Goal: Find specific page/section: Find specific page/section

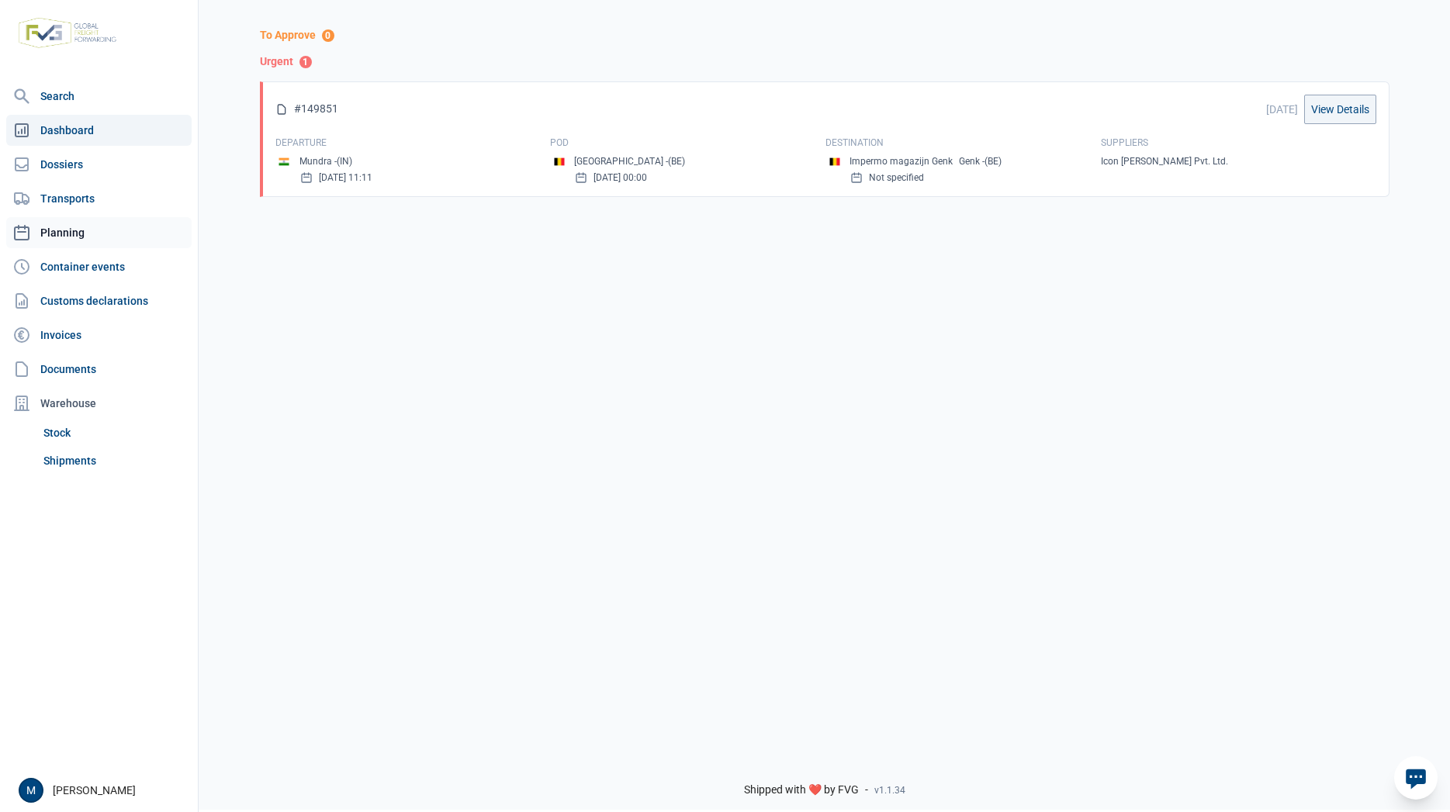
click at [87, 240] on link "Planning" at bounding box center [98, 232] width 185 height 31
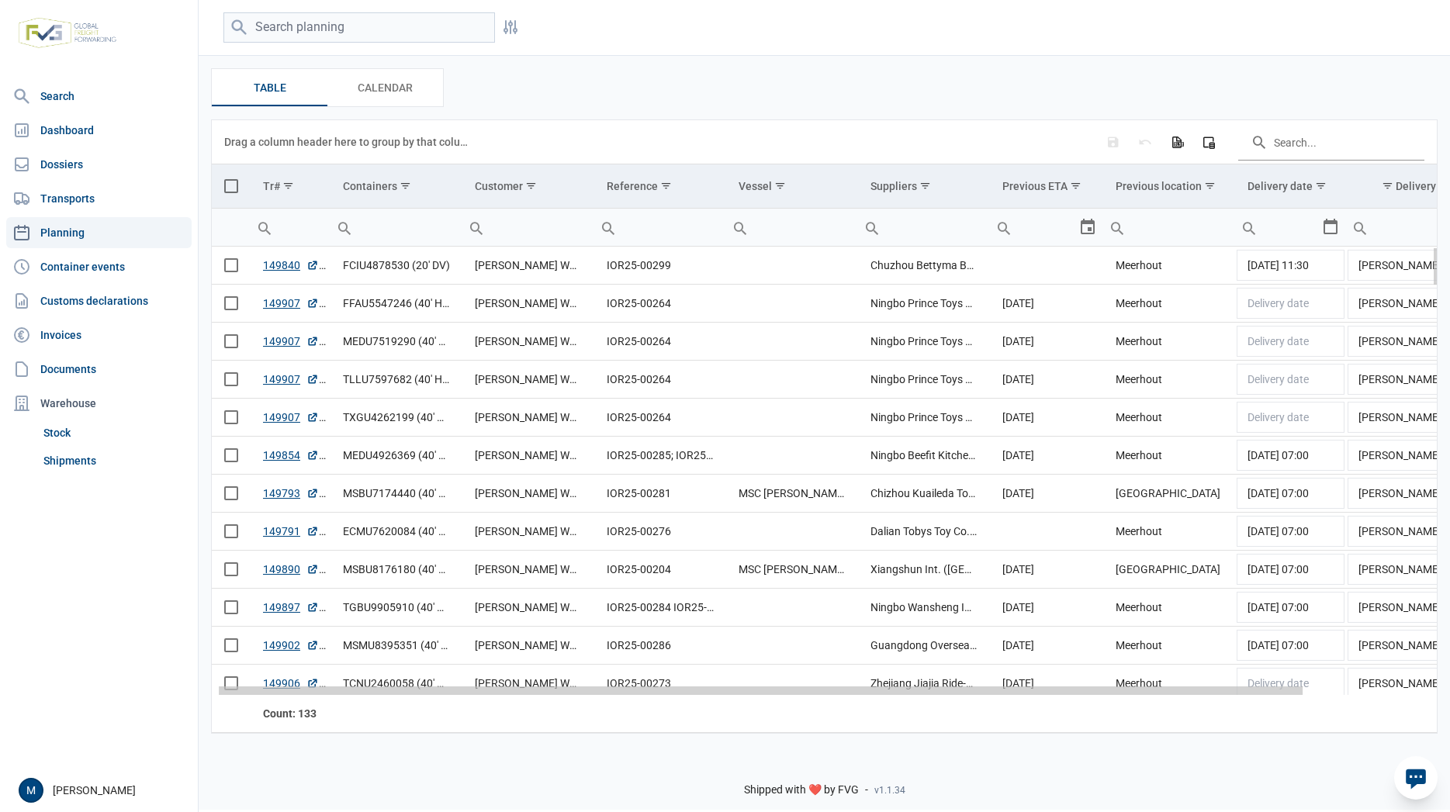
scroll to position [0, 156]
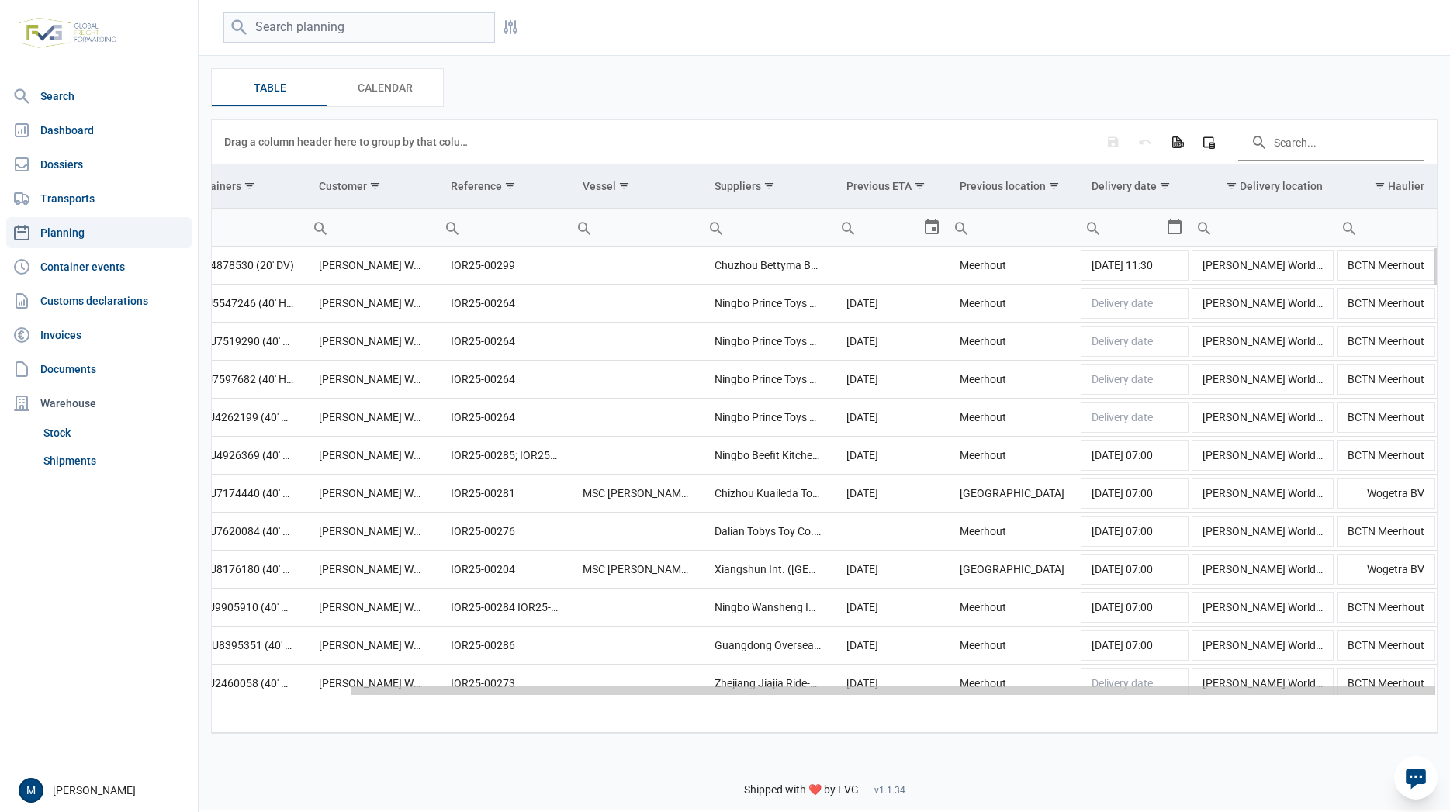
drag, startPoint x: 1150, startPoint y: 692, endPoint x: 1357, endPoint y: 685, distance: 206.5
click at [1357, 685] on body "For evaluation purposes only. Redistribution prohibited. Please register an exi…" at bounding box center [725, 379] width 1450 height 812
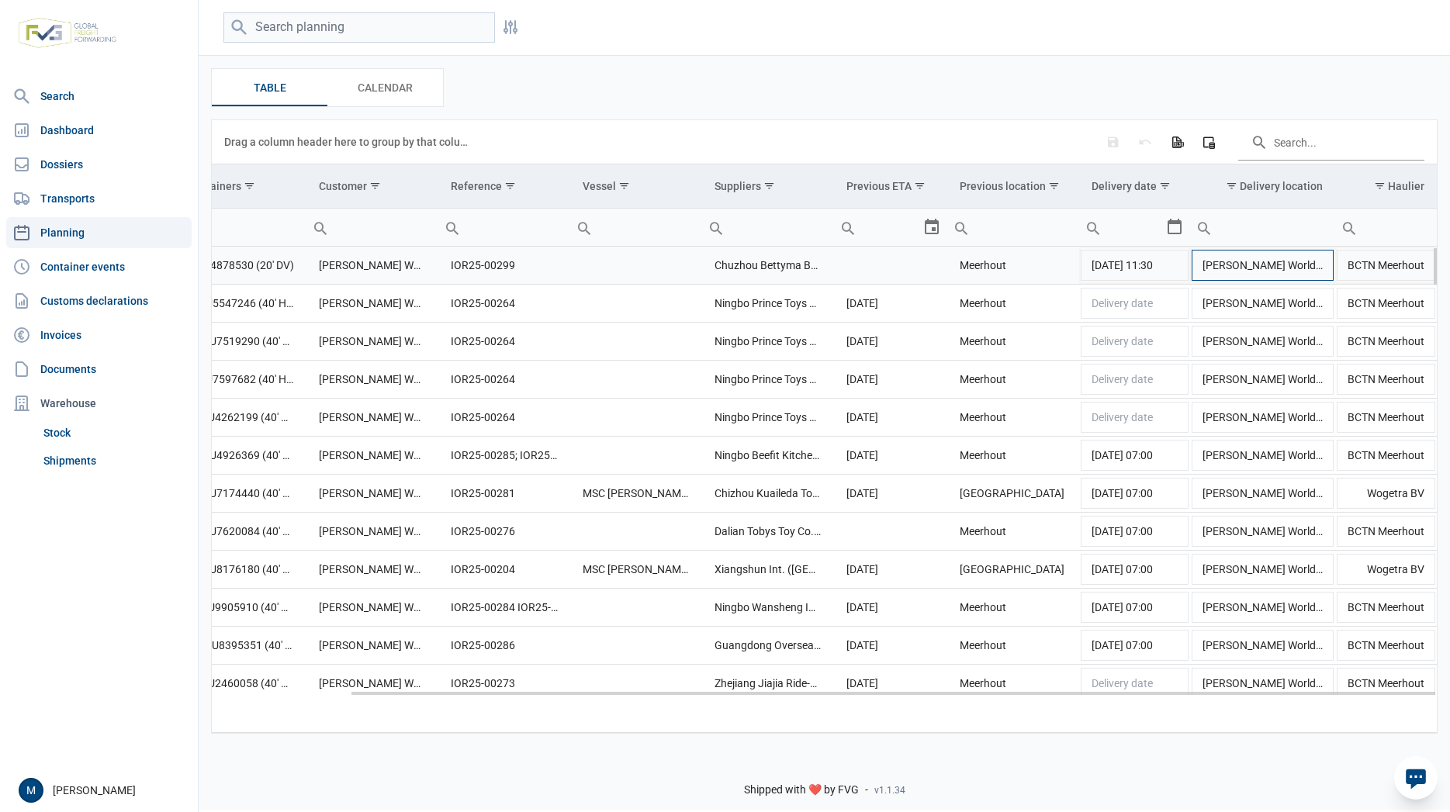
click at [1312, 274] on td "[PERSON_NAME] Worldwide [GEOGRAPHIC_DATA]" at bounding box center [1262, 266] width 145 height 38
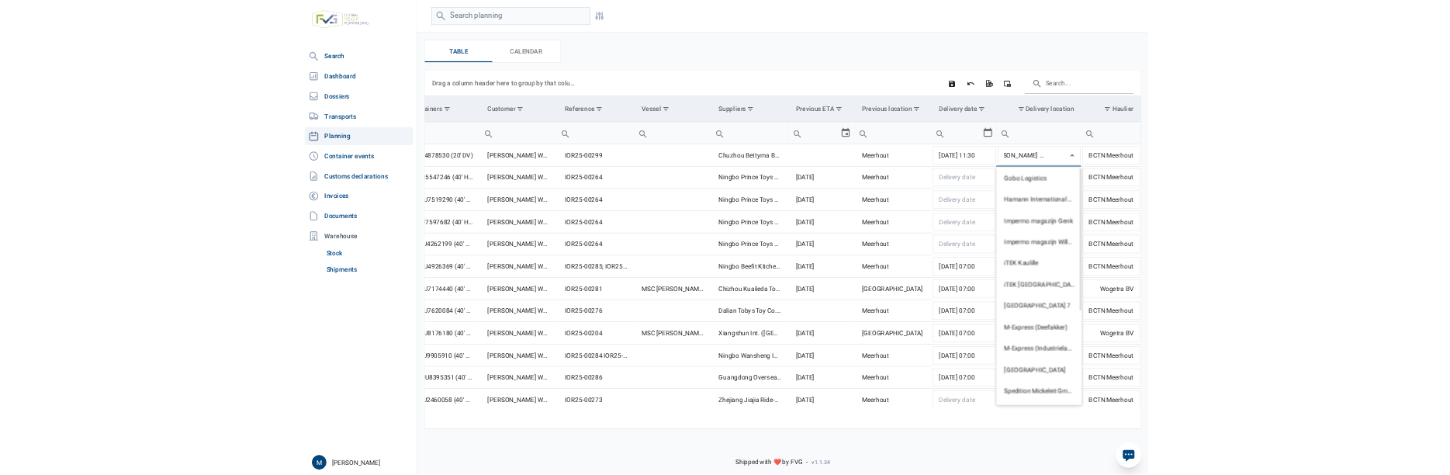
scroll to position [0, 0]
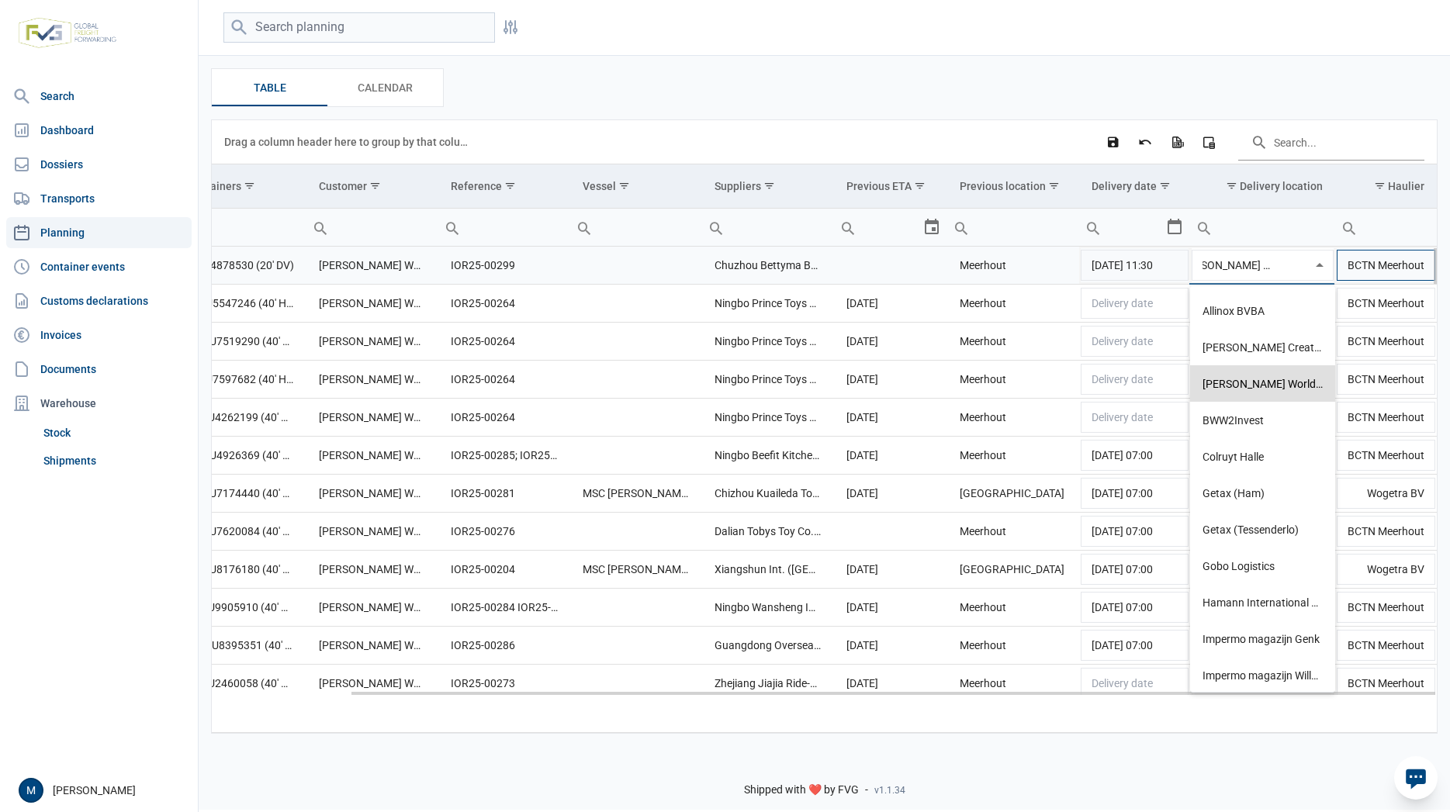
click at [1375, 275] on td "BCTN Meerhout" at bounding box center [1386, 266] width 102 height 38
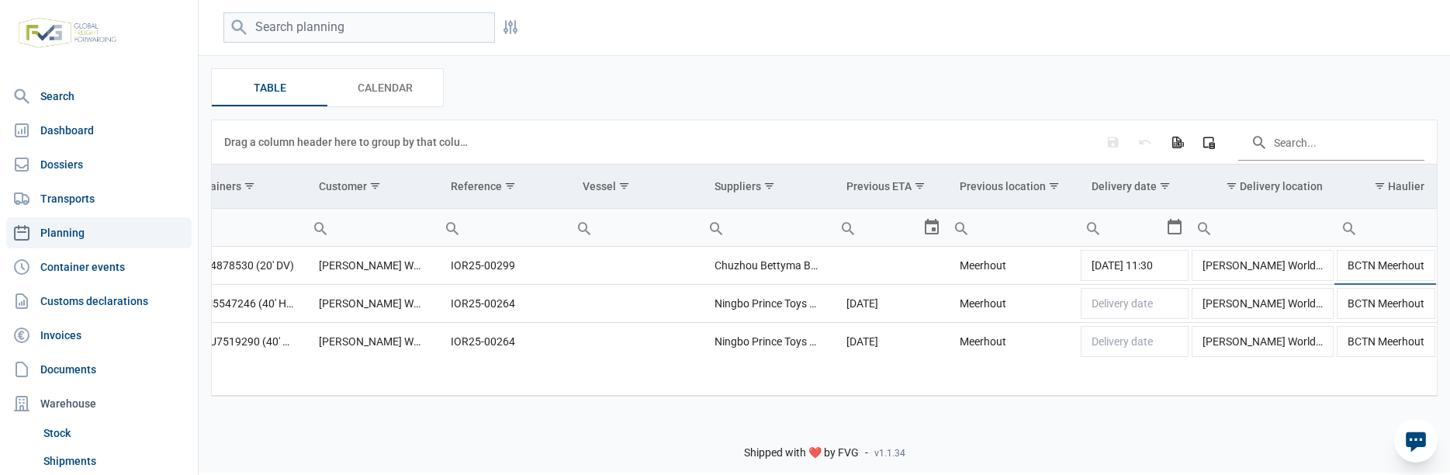
scroll to position [0, 156]
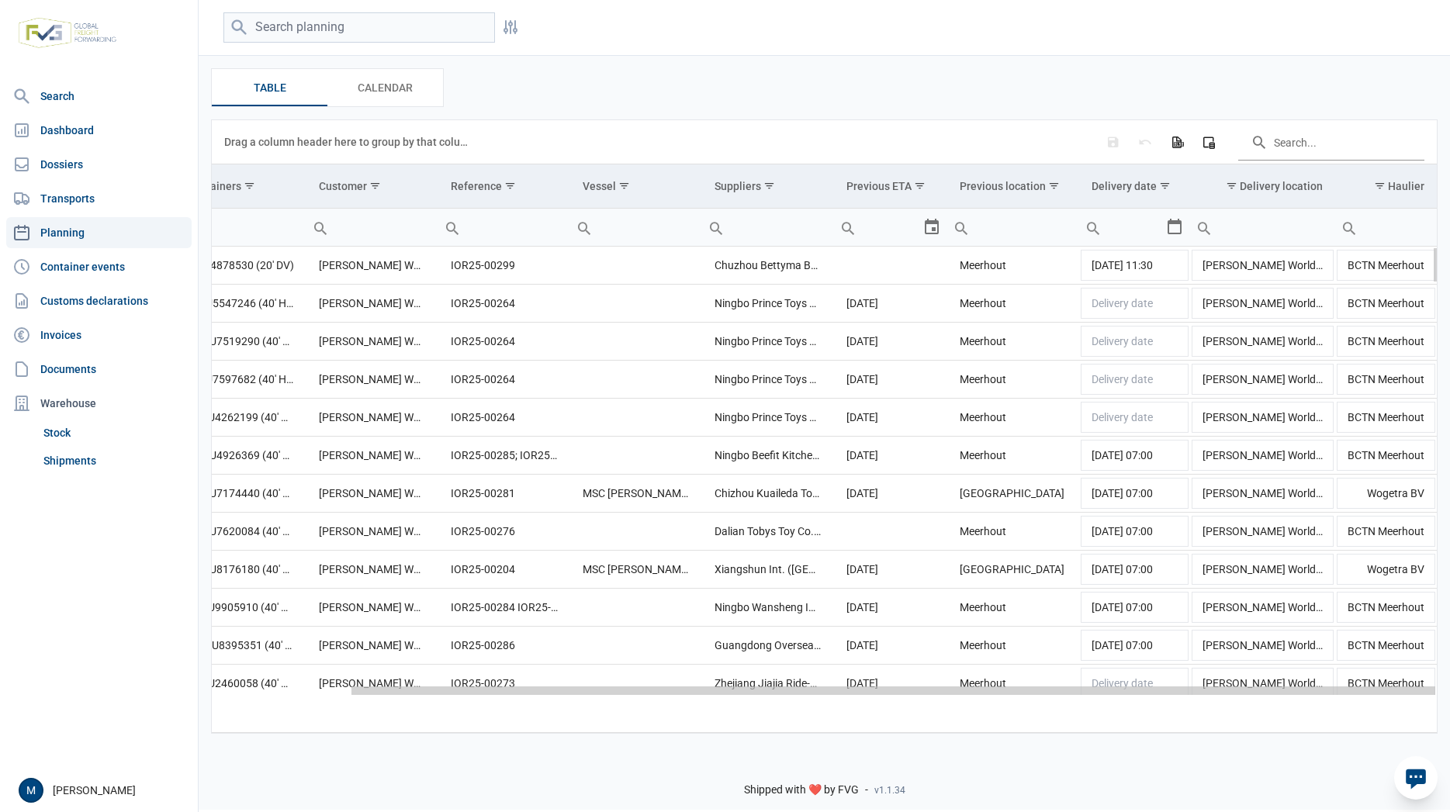
drag, startPoint x: 1242, startPoint y: 694, endPoint x: 1423, endPoint y: 683, distance: 181.1
click at [1423, 474] on body "For evaluation purposes only. Redistribution prohibited. Please register an exi…" at bounding box center [725, 379] width 1450 height 812
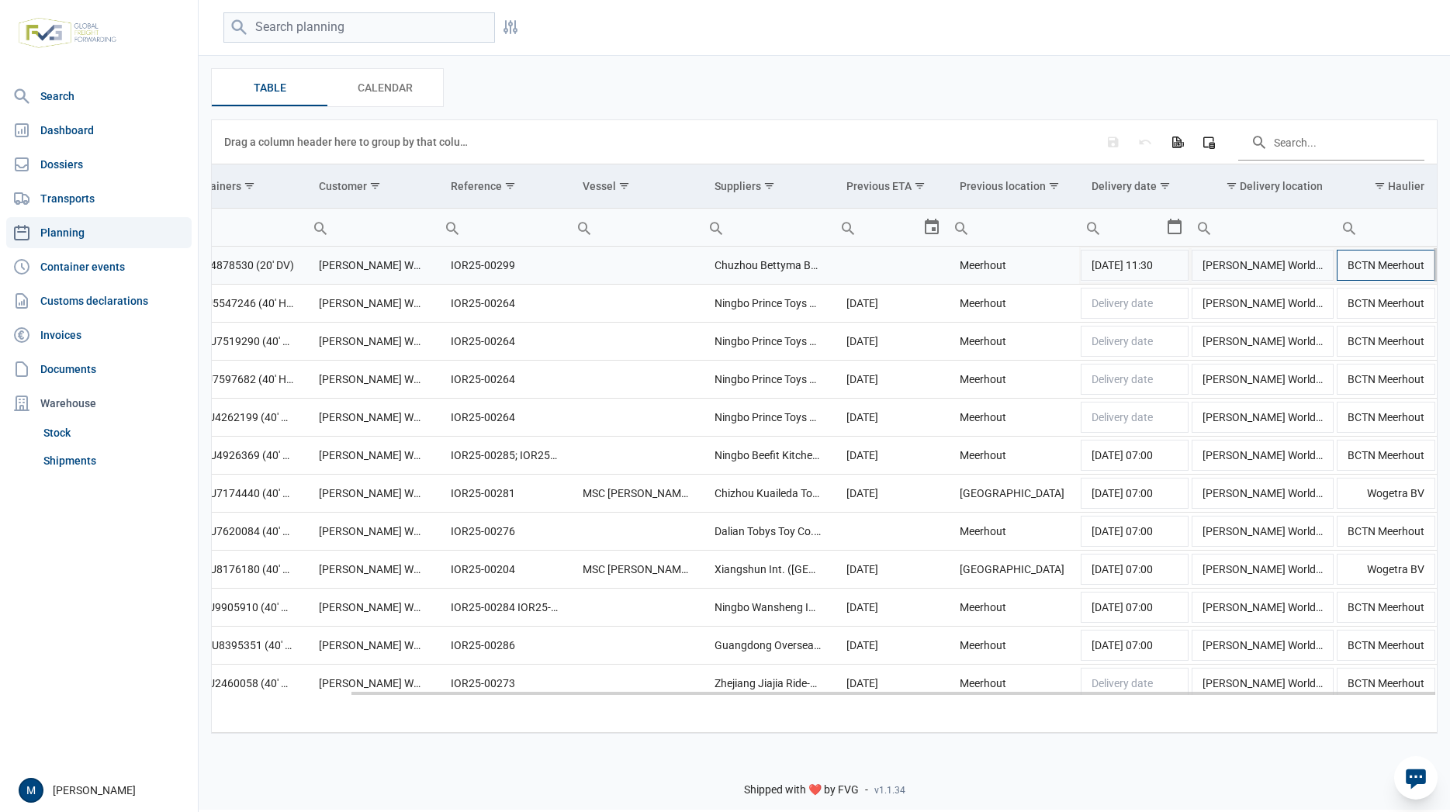
click at [1413, 270] on td "BCTN Meerhout" at bounding box center [1386, 266] width 102 height 38
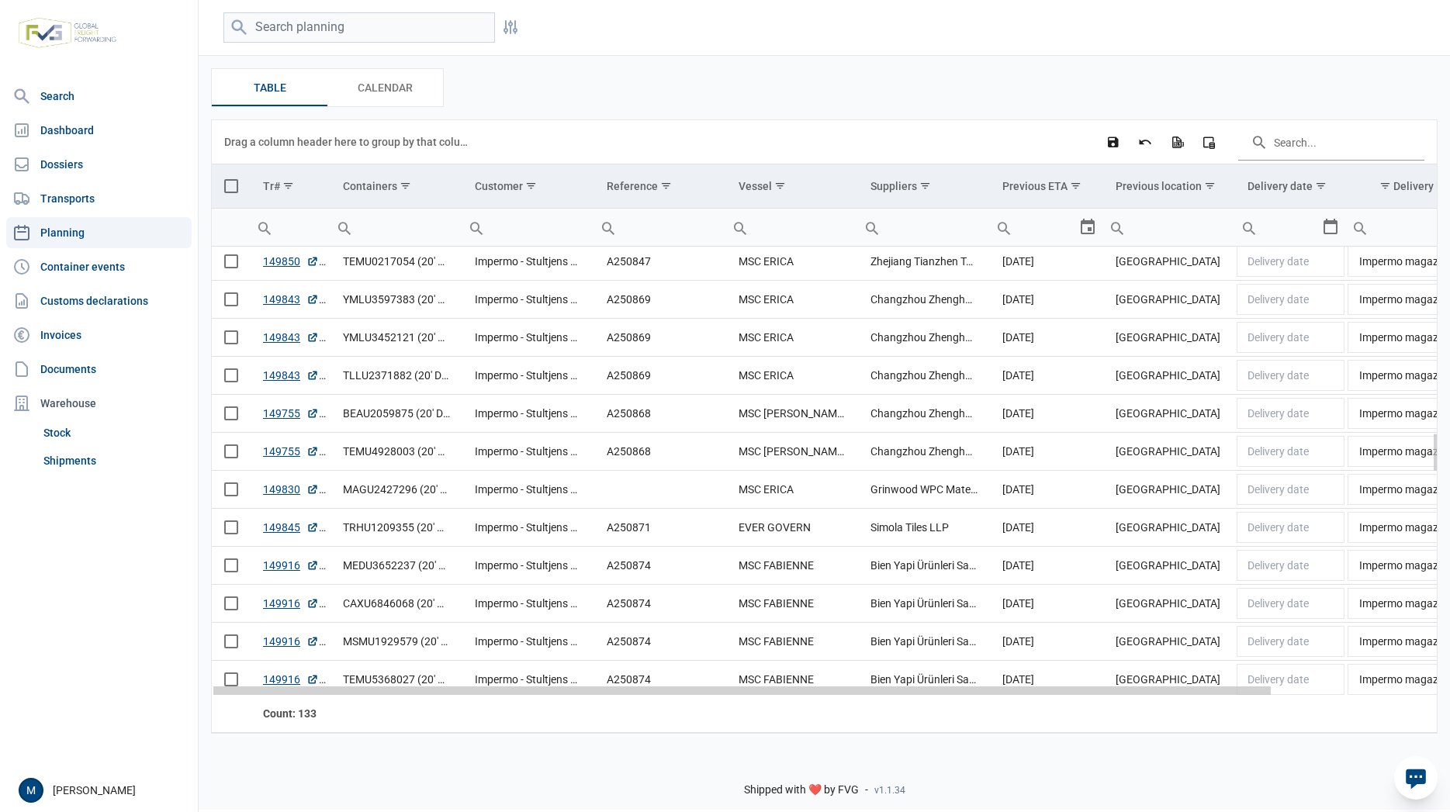
drag, startPoint x: 859, startPoint y: 696, endPoint x: 680, endPoint y: 687, distance: 179.4
click at [680, 474] on body "For evaluation purposes only. Redistribution prohibited. Please register an exi…" at bounding box center [725, 379] width 1450 height 812
